Goal: Check status: Check status

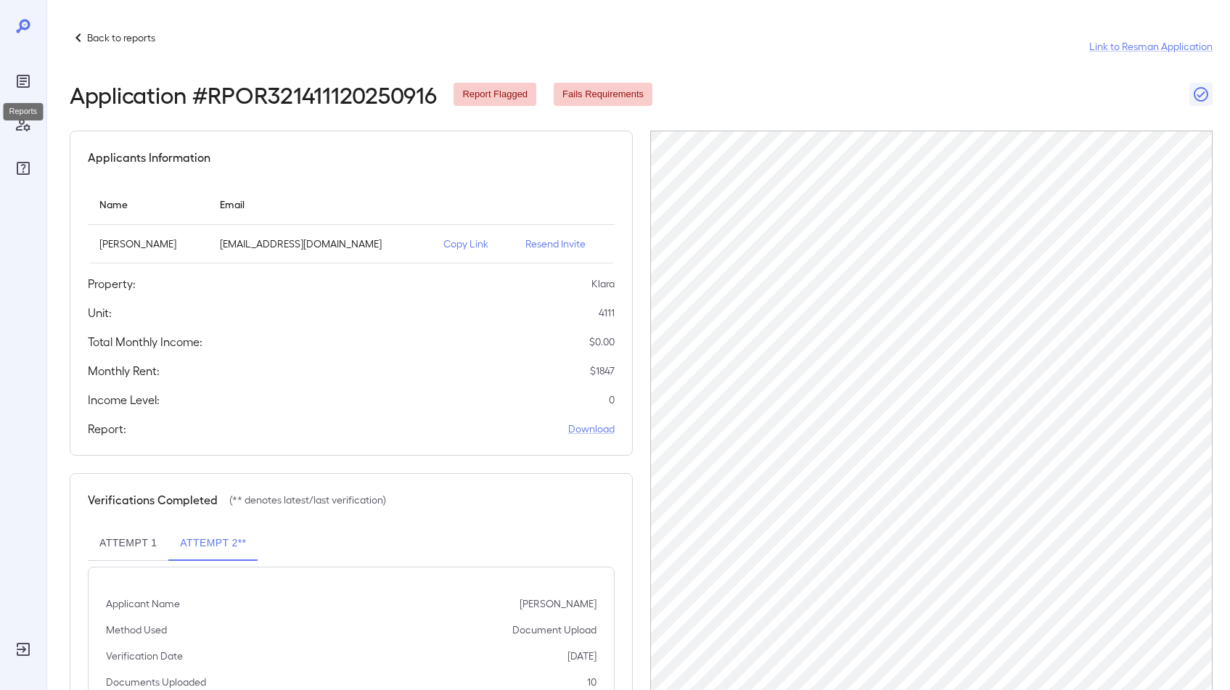
click at [25, 73] on icon "Reports" at bounding box center [23, 81] width 17 height 17
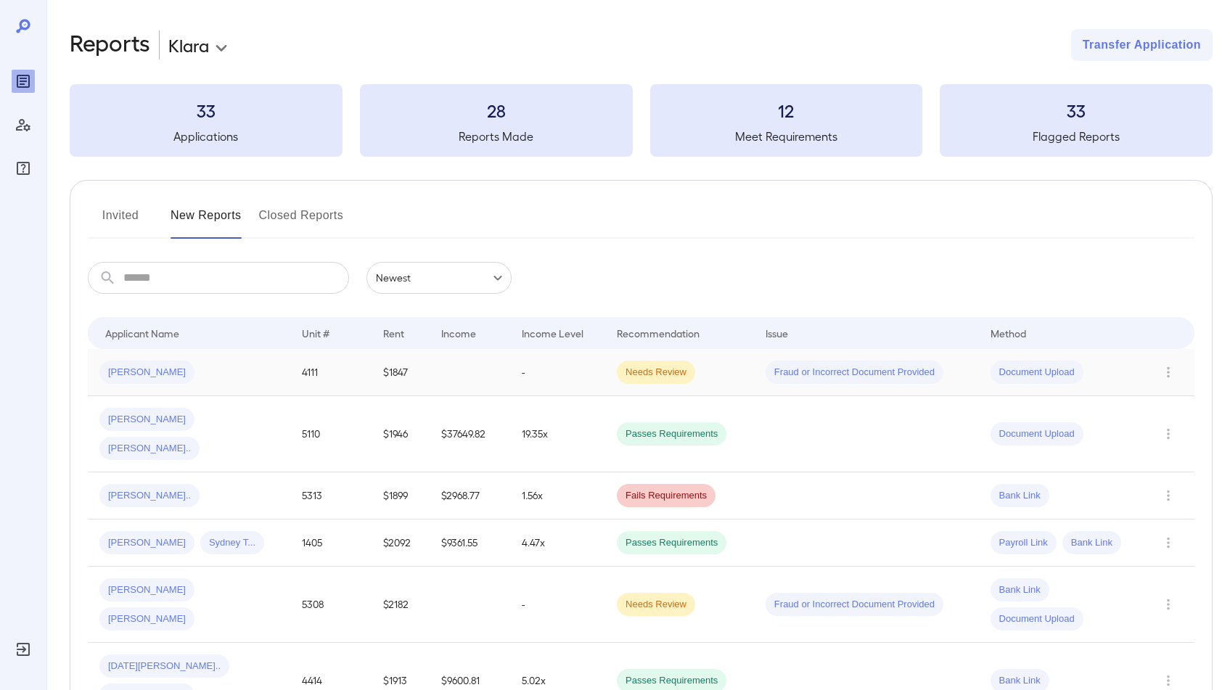
click at [253, 359] on td "[PERSON_NAME]" at bounding box center [189, 372] width 203 height 47
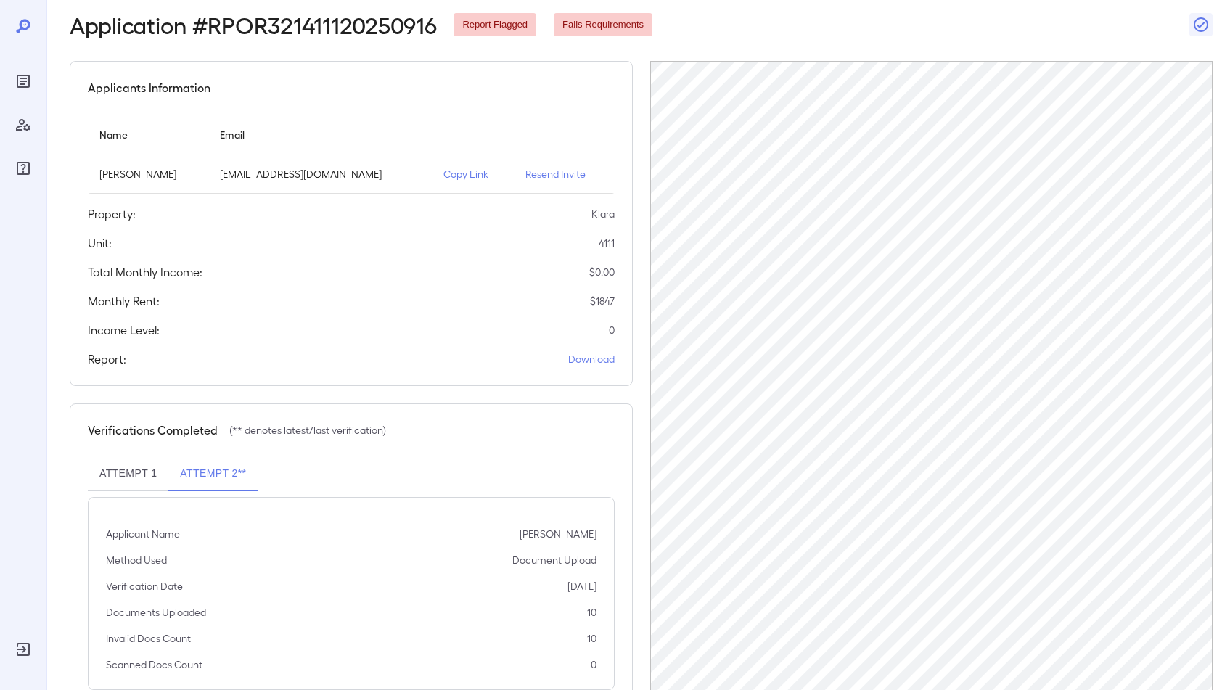
scroll to position [117, 0]
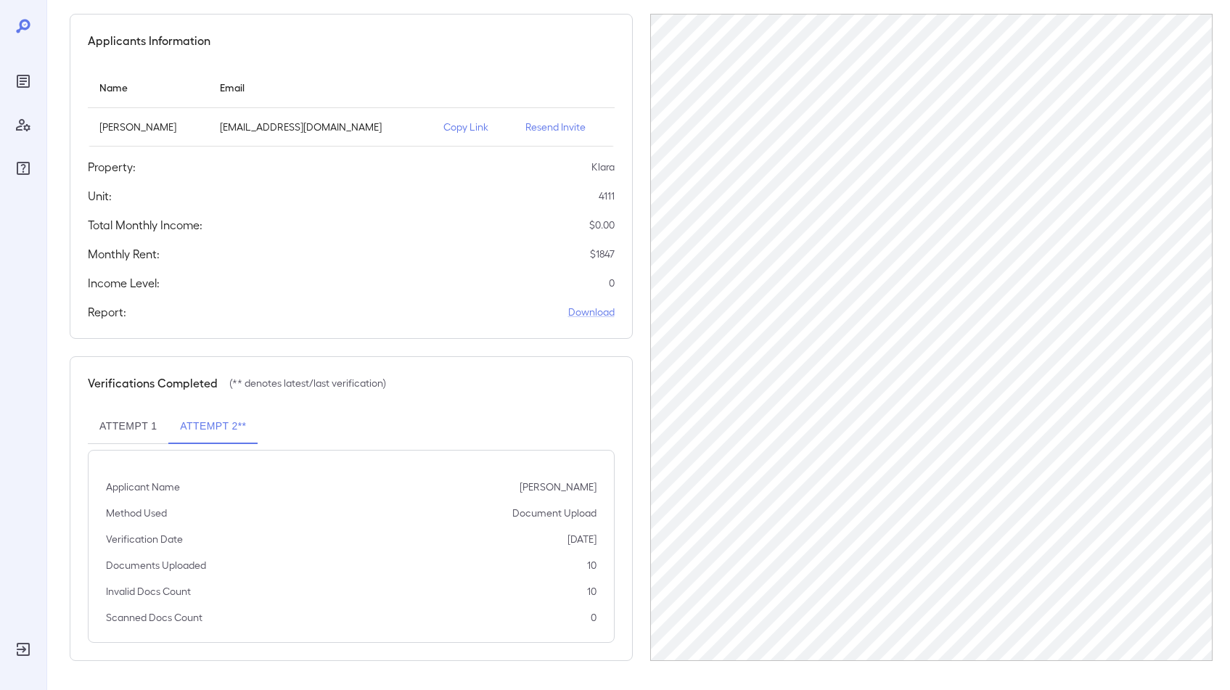
click at [126, 426] on button "Attempt 1" at bounding box center [128, 426] width 81 height 35
click at [219, 425] on button "Attempt 2**" at bounding box center [212, 426] width 89 height 35
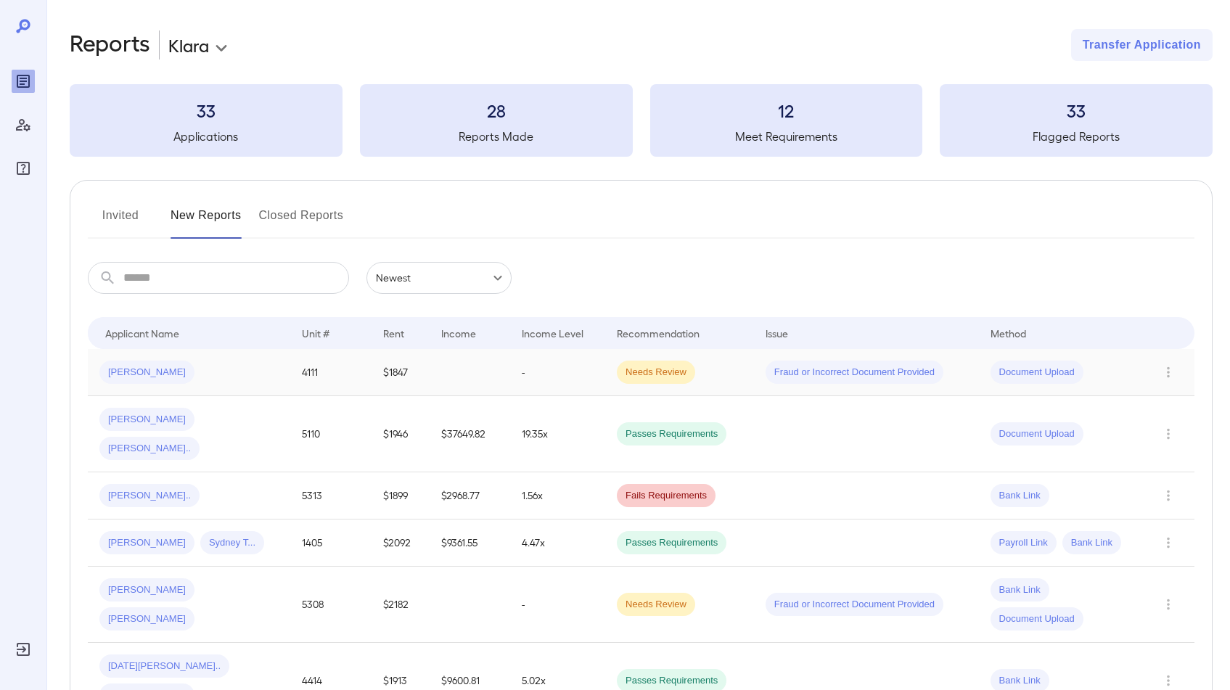
click at [463, 381] on td at bounding box center [470, 372] width 81 height 47
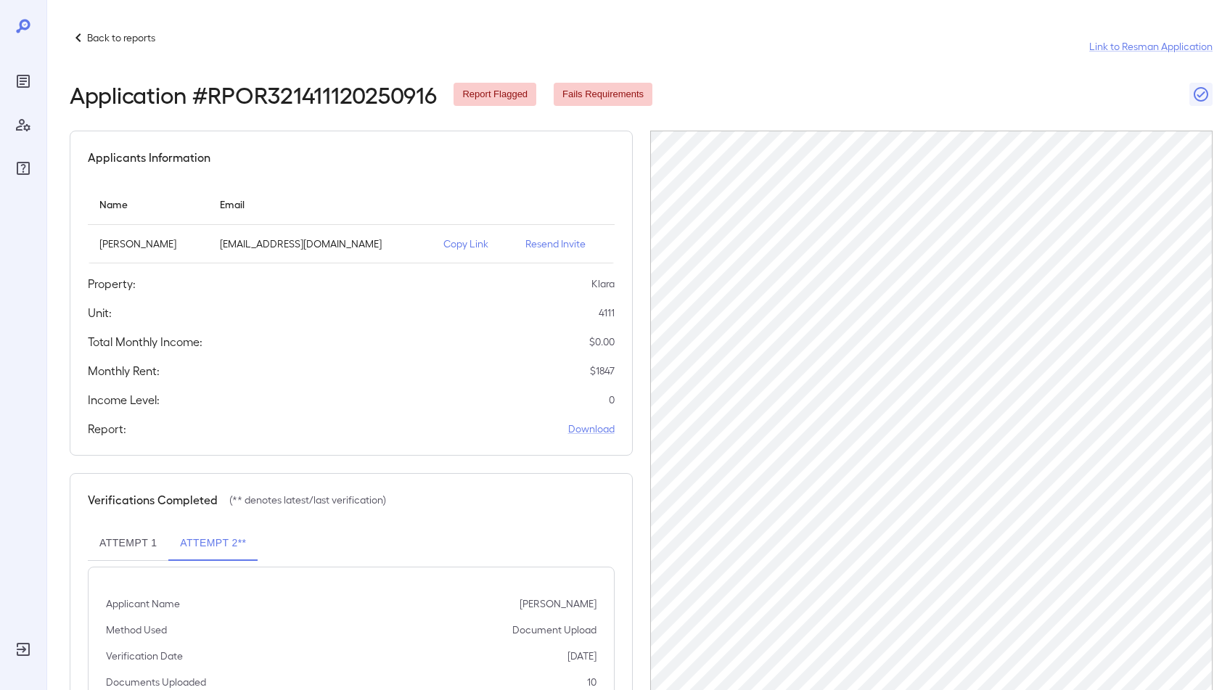
click at [95, 33] on p "Back to reports" at bounding box center [121, 37] width 68 height 15
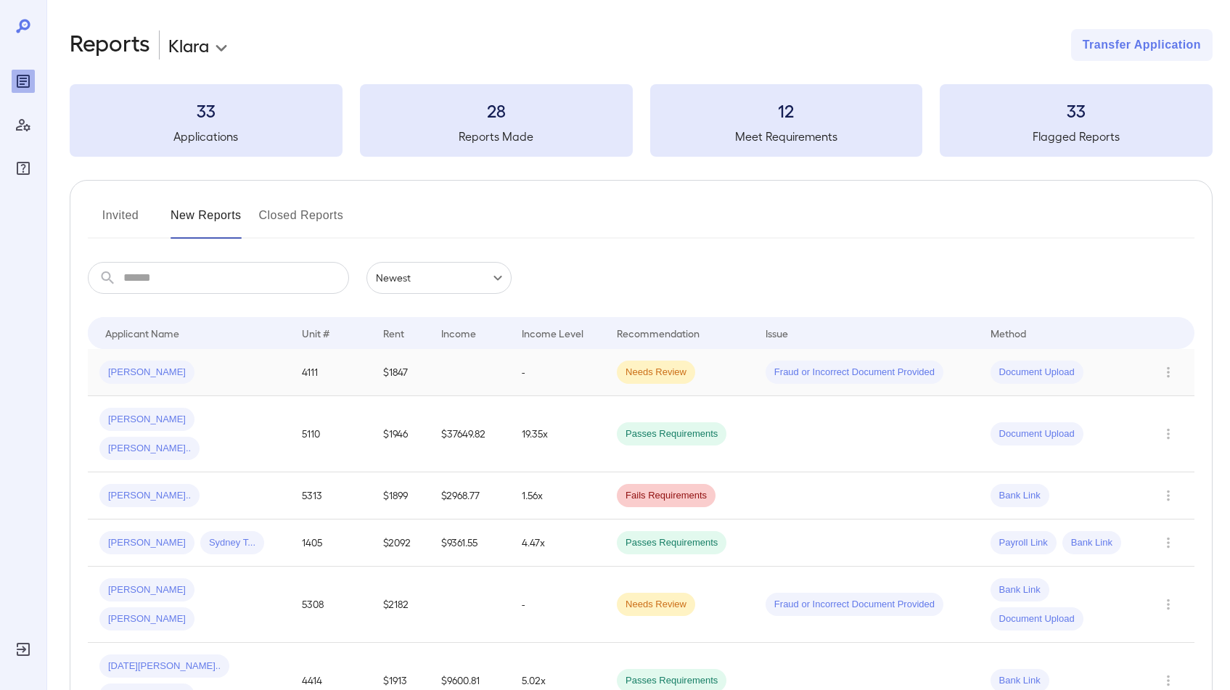
click at [229, 375] on div "Jamie L..." at bounding box center [188, 372] width 179 height 23
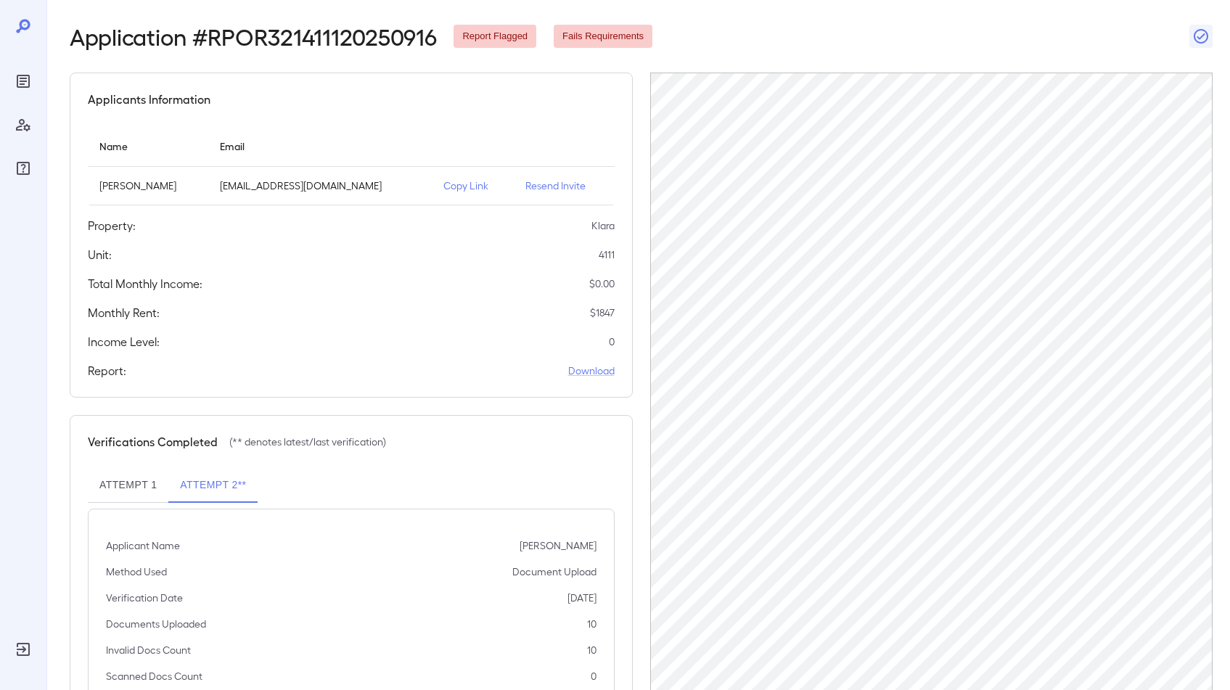
scroll to position [117, 0]
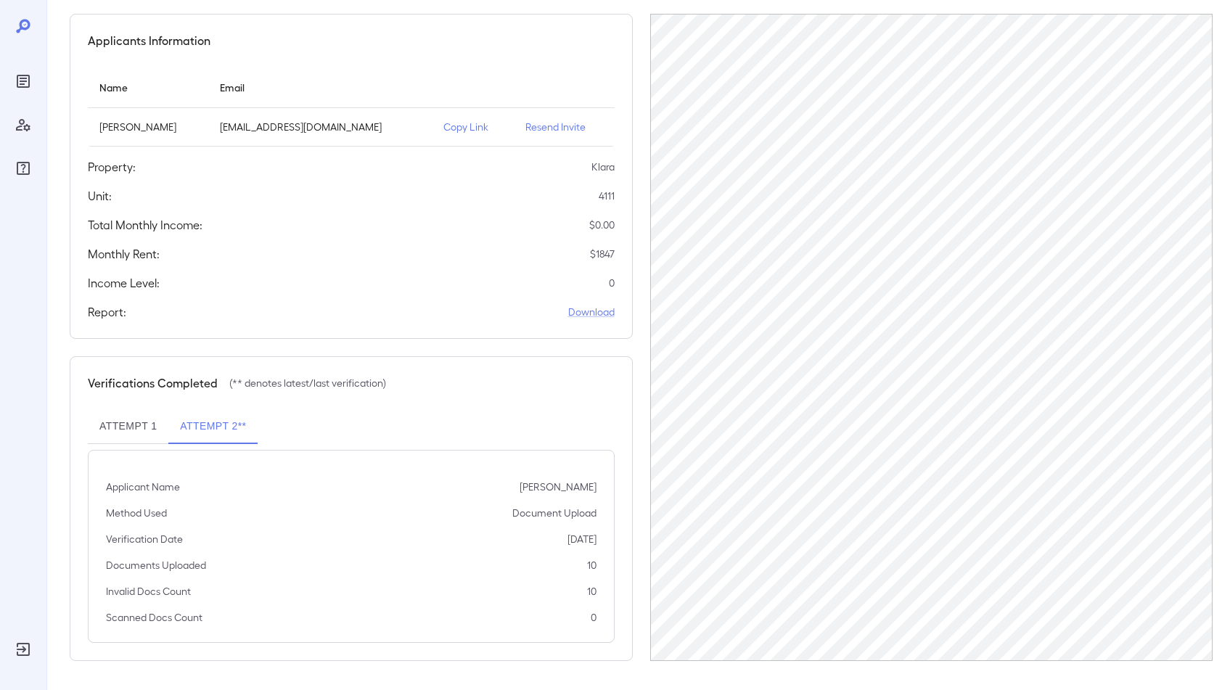
click at [106, 427] on button "Attempt 1" at bounding box center [128, 426] width 81 height 35
click at [234, 443] on button "Attempt 2**" at bounding box center [212, 426] width 89 height 35
drag, startPoint x: 583, startPoint y: 563, endPoint x: 607, endPoint y: 555, distance: 25.3
click at [607, 555] on div "Applicant Name Jamie Lynn Smith Method Used Document Upload Verification Date 0…" at bounding box center [351, 546] width 527 height 193
drag, startPoint x: 585, startPoint y: 568, endPoint x: 596, endPoint y: 563, distance: 12.0
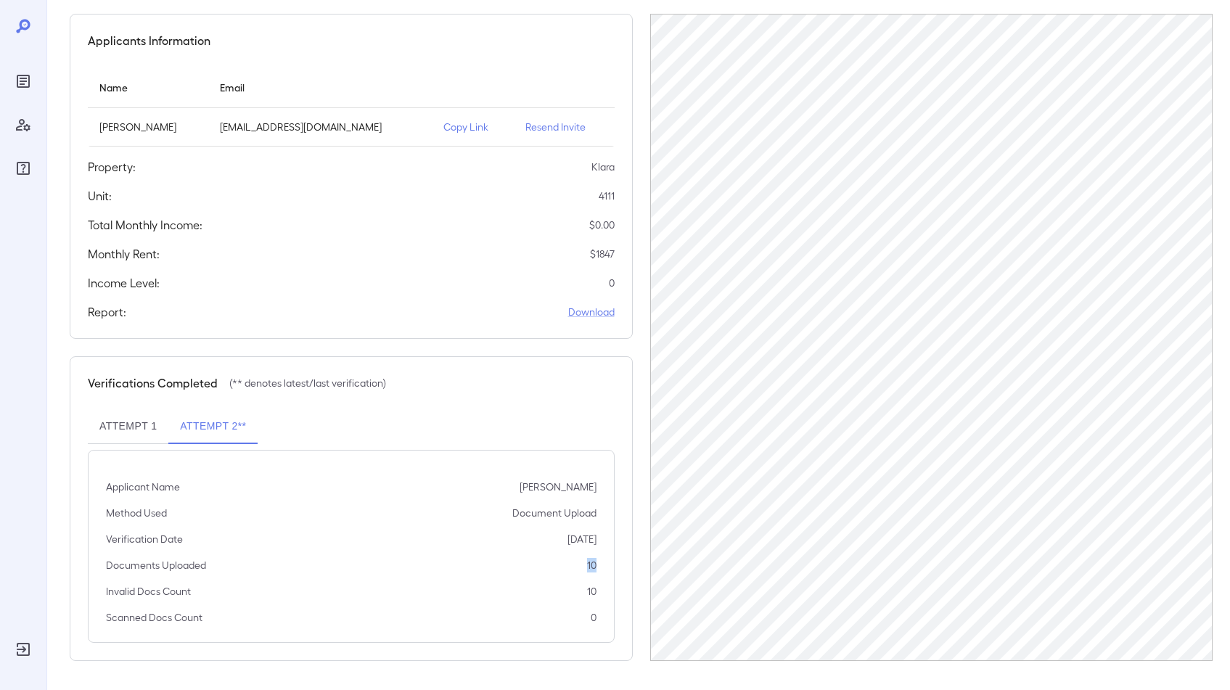
click at [596, 563] on div "Documents Uploaded 10" at bounding box center [351, 565] width 491 height 15
